Goal: Information Seeking & Learning: Compare options

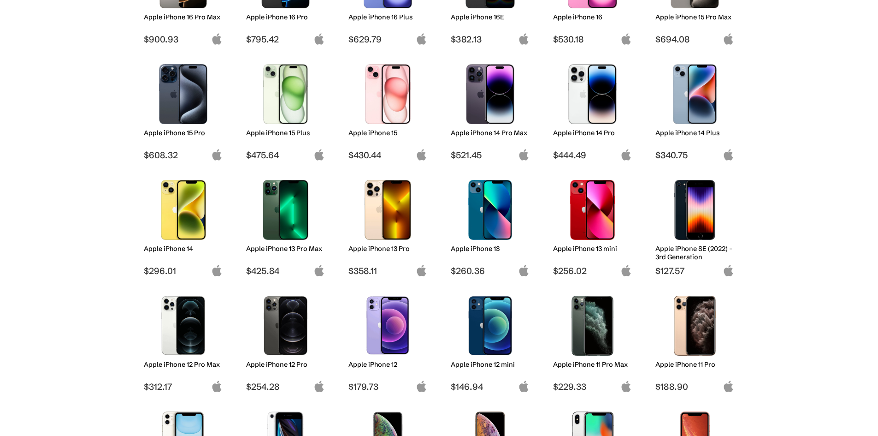
scroll to position [210, 0]
drag, startPoint x: 186, startPoint y: 199, endPoint x: 202, endPoint y: 122, distance: 78.7
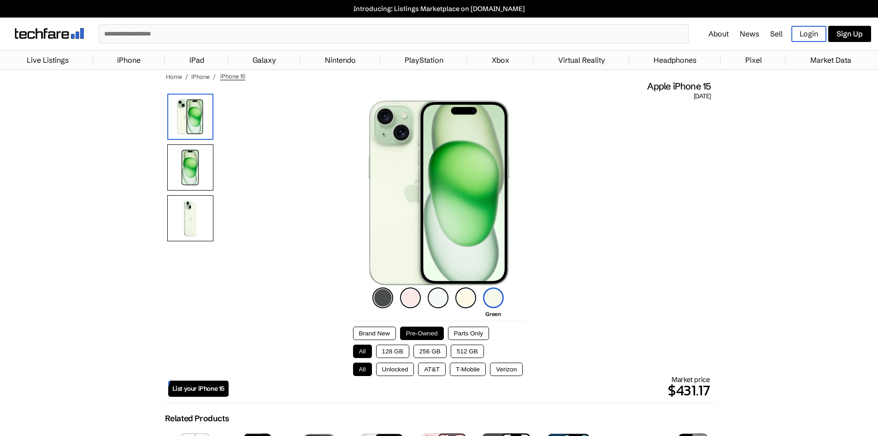
drag, startPoint x: 383, startPoint y: 294, endPoint x: 384, endPoint y: 299, distance: 4.7
click at [383, 294] on img at bounding box center [382, 297] width 21 height 21
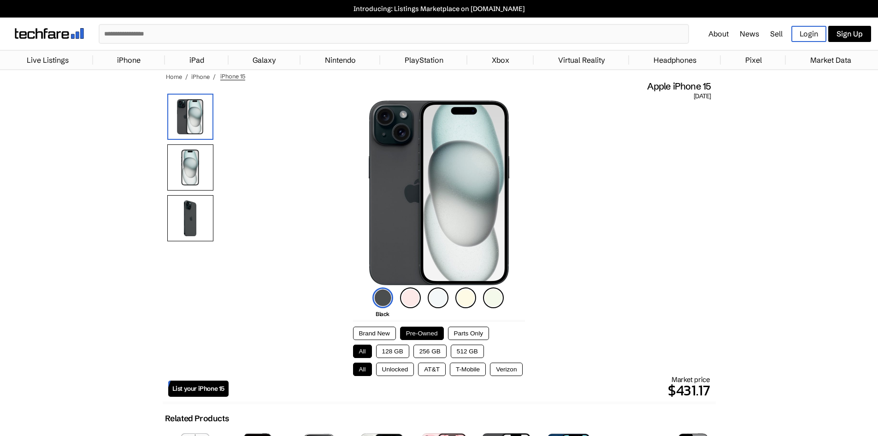
click at [396, 349] on button "128 GB" at bounding box center [392, 350] width 33 height 13
click at [496, 368] on button "Verizon" at bounding box center [506, 368] width 33 height 13
click at [477, 367] on button "T-Mobile" at bounding box center [468, 368] width 36 height 13
click at [418, 372] on button "AT&T" at bounding box center [432, 368] width 28 height 13
click at [406, 371] on button "Unlocked" at bounding box center [395, 368] width 38 height 13
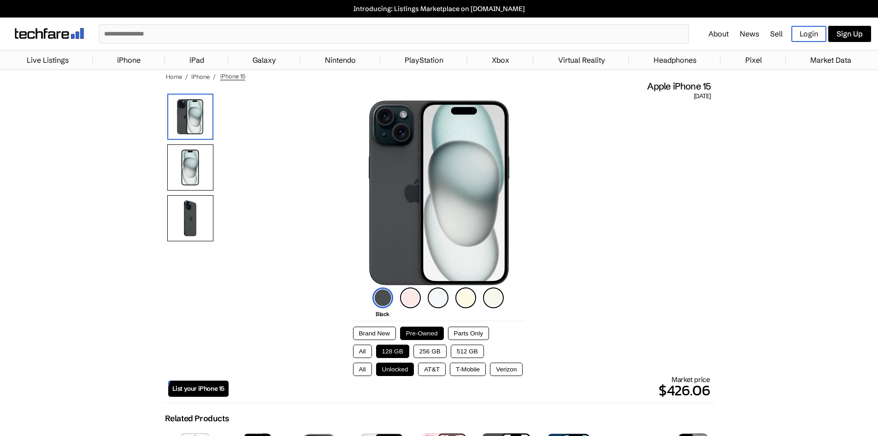
click at [438, 366] on button "AT&T" at bounding box center [432, 368] width 28 height 13
click at [458, 366] on button "T-Mobile" at bounding box center [468, 368] width 36 height 13
click at [508, 366] on button "Verizon" at bounding box center [506, 368] width 33 height 13
click at [434, 364] on button "AT&T" at bounding box center [432, 368] width 28 height 13
click at [403, 368] on button "Unlocked" at bounding box center [395, 368] width 38 height 13
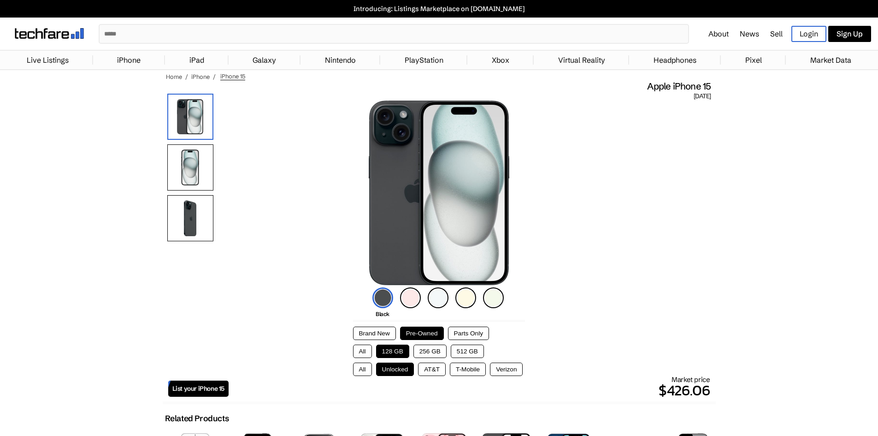
click at [355, 371] on button "All" at bounding box center [362, 368] width 19 height 13
click at [383, 372] on button "Unlocked" at bounding box center [395, 368] width 38 height 13
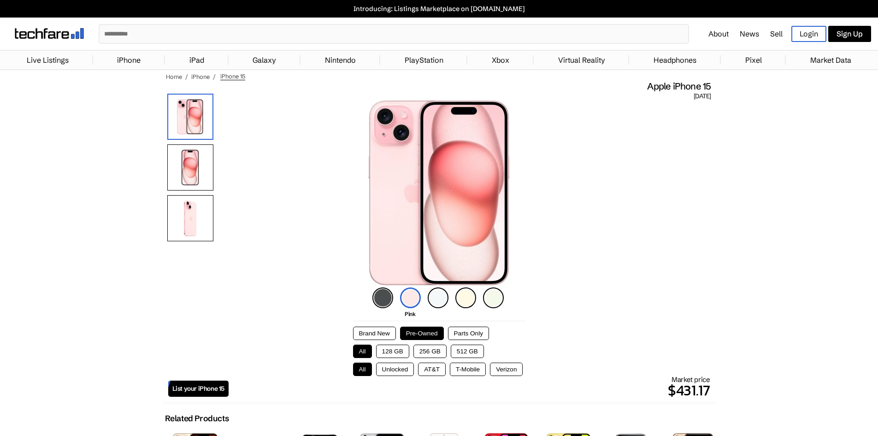
click at [387, 368] on button "Unlocked" at bounding box center [395, 368] width 38 height 13
click at [365, 368] on button "All" at bounding box center [362, 368] width 19 height 13
click at [392, 351] on button "128 GB" at bounding box center [392, 350] width 33 height 13
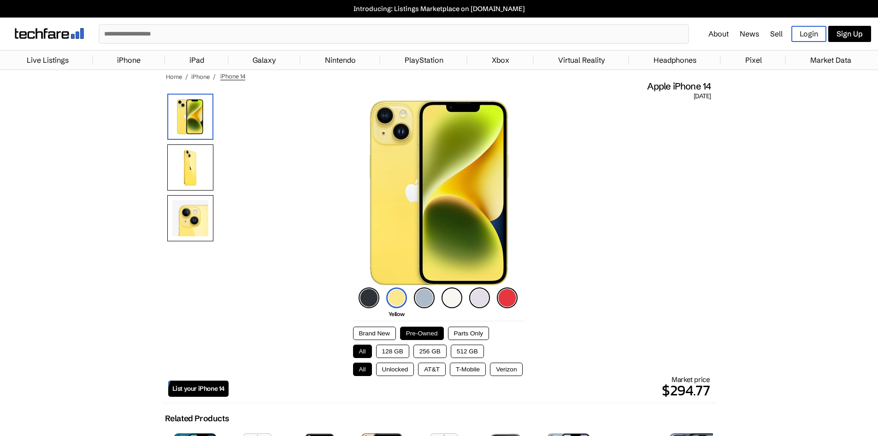
click at [429, 298] on img at bounding box center [424, 297] width 21 height 21
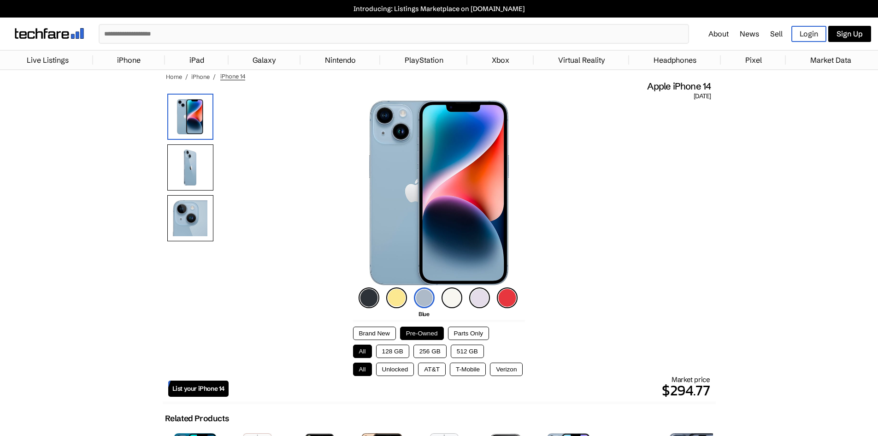
click at [397, 351] on button "128 GB" at bounding box center [392, 350] width 33 height 13
click at [432, 368] on button "AT&T" at bounding box center [432, 368] width 28 height 13
